Goal: Information Seeking & Learning: Learn about a topic

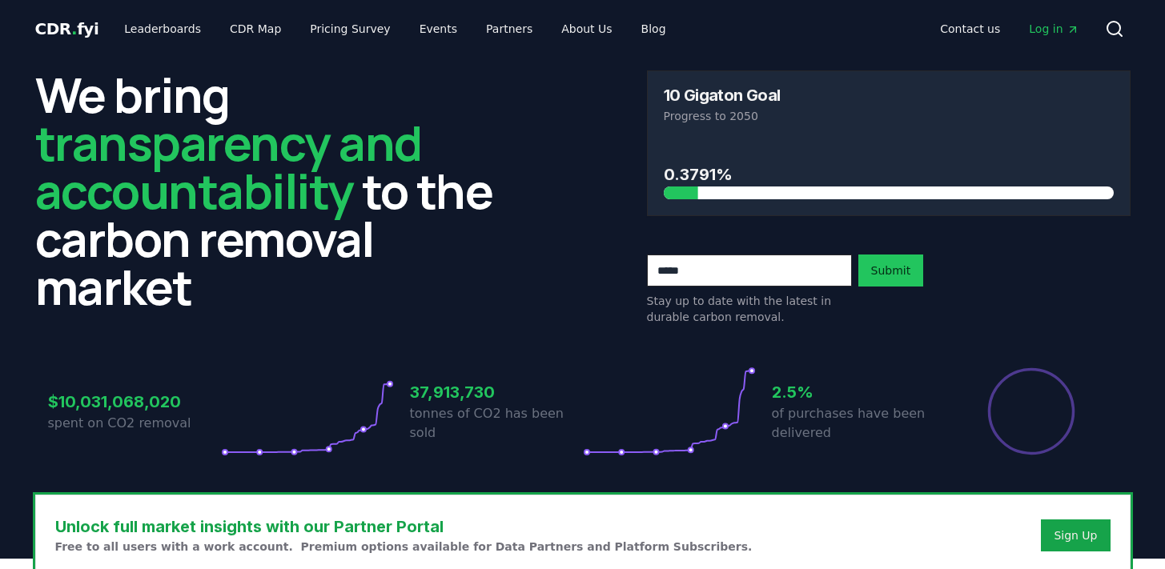
click at [1081, 35] on link "Log in" at bounding box center [1053, 28] width 75 height 29
click at [1116, 28] on icon at bounding box center [1114, 28] width 19 height 19
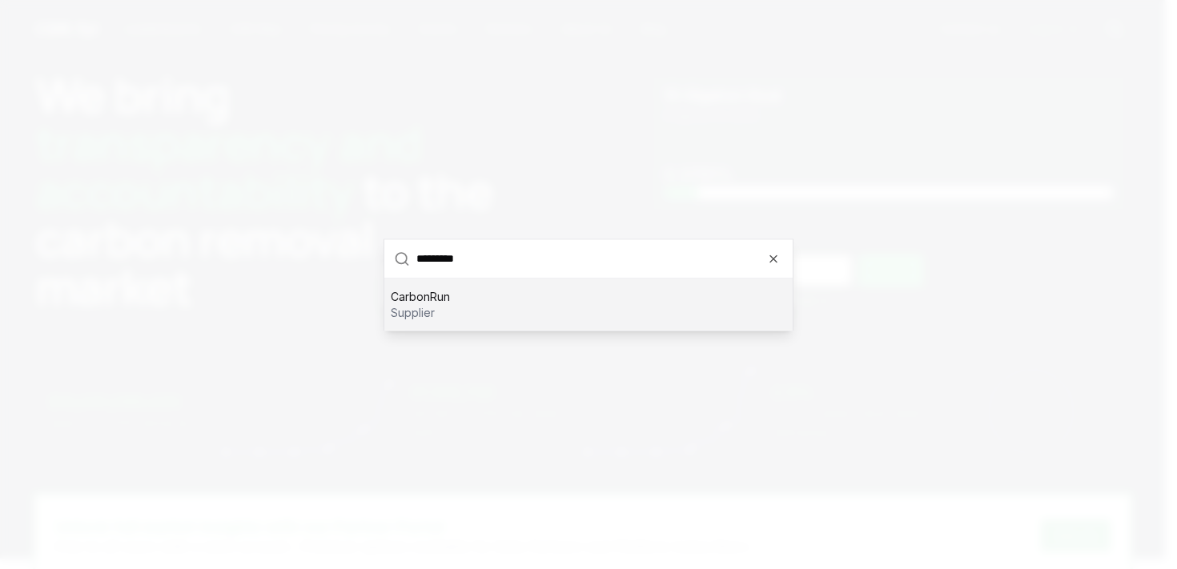
type input "*********"
click at [520, 309] on div "CarbonRun supplier" at bounding box center [588, 304] width 408 height 51
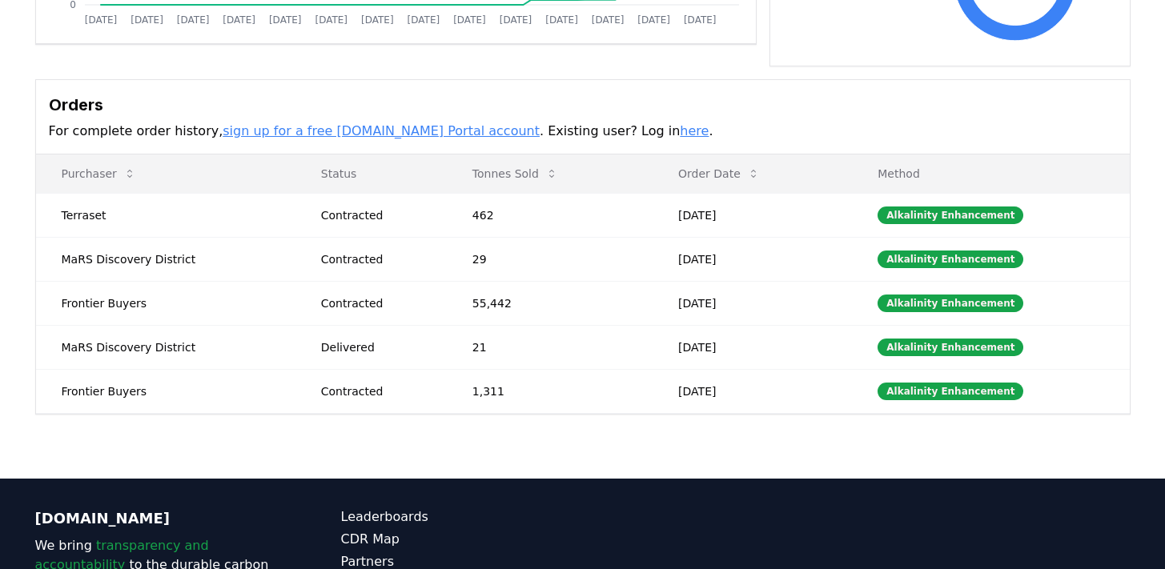
scroll to position [447, 0]
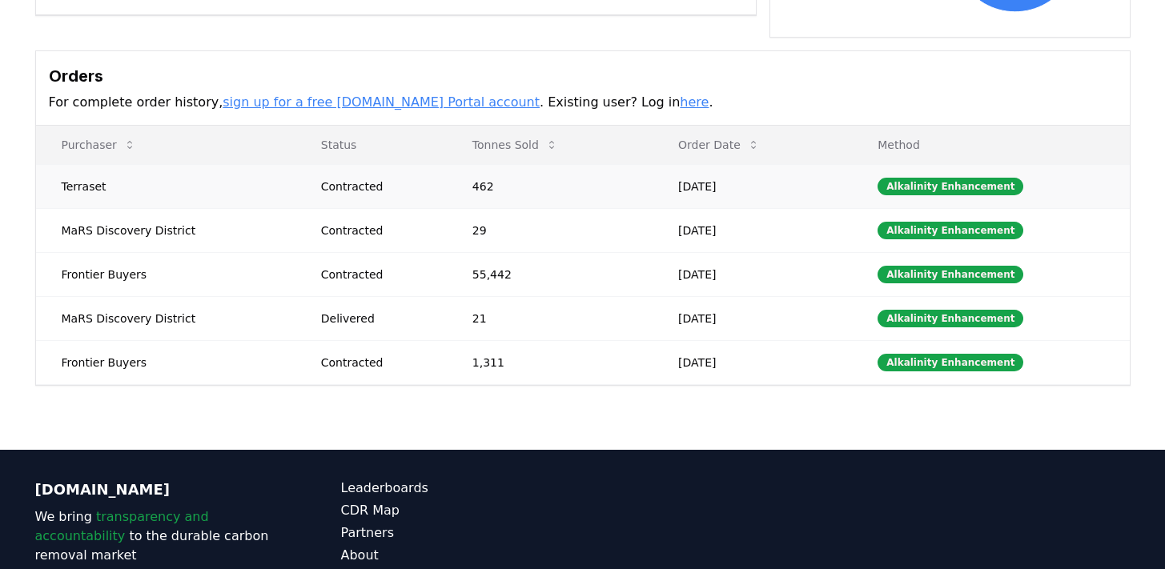
click at [920, 207] on td "Alkalinity Enhancement" at bounding box center [990, 186] width 277 height 44
click at [934, 184] on div "Alkalinity Enhancement" at bounding box center [950, 187] width 146 height 18
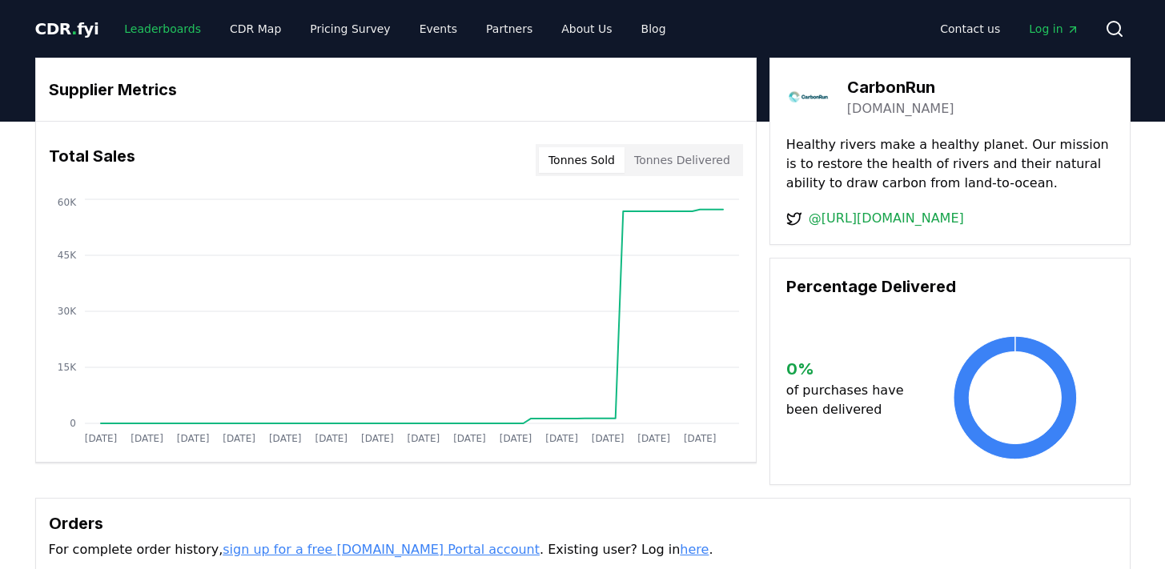
click at [138, 33] on link "Leaderboards" at bounding box center [162, 28] width 102 height 29
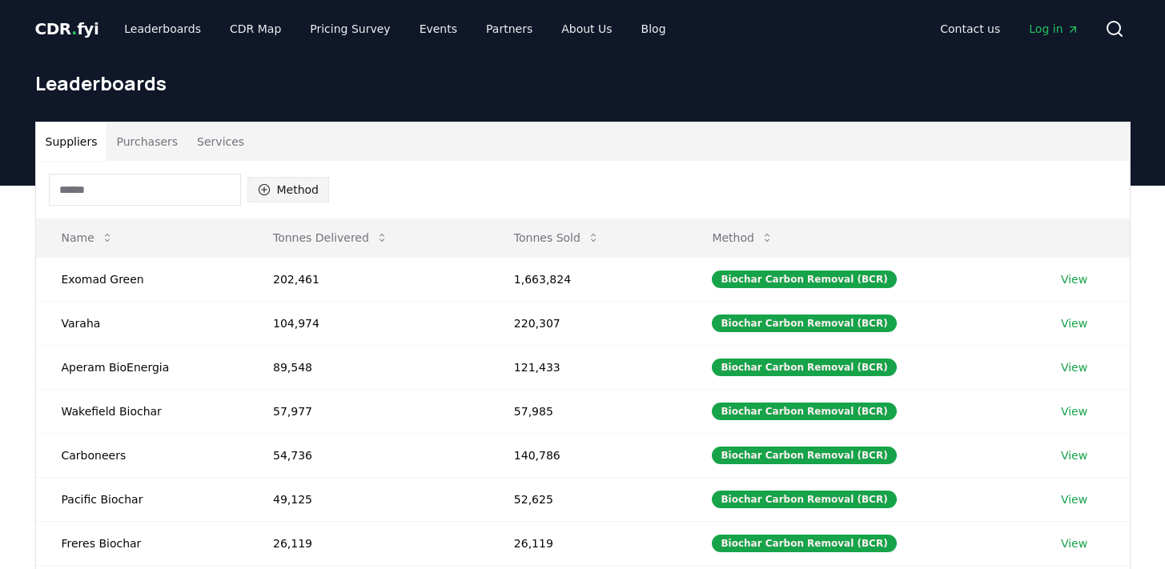
click at [277, 188] on button "Method" at bounding box center [288, 190] width 82 height 26
type input "****"
click at [295, 258] on span "Alkalinity Enhancement" at bounding box center [331, 267] width 109 height 32
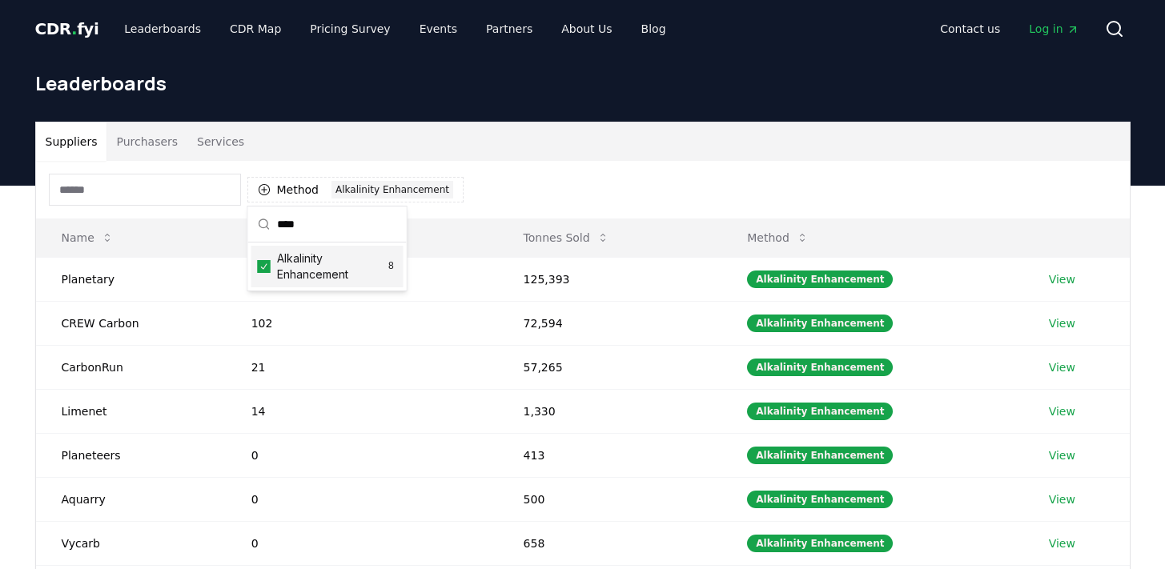
click at [488, 212] on div "Method 1 Alkalinity Enhancement" at bounding box center [582, 190] width 1093 height 58
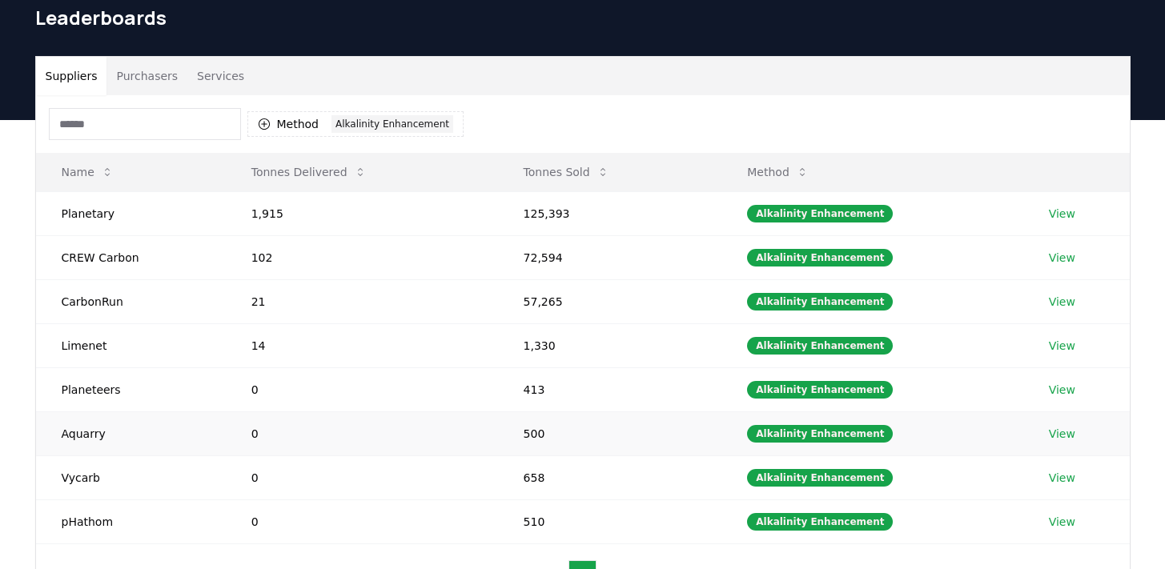
scroll to position [73, 0]
